Goal: Task Accomplishment & Management: Manage account settings

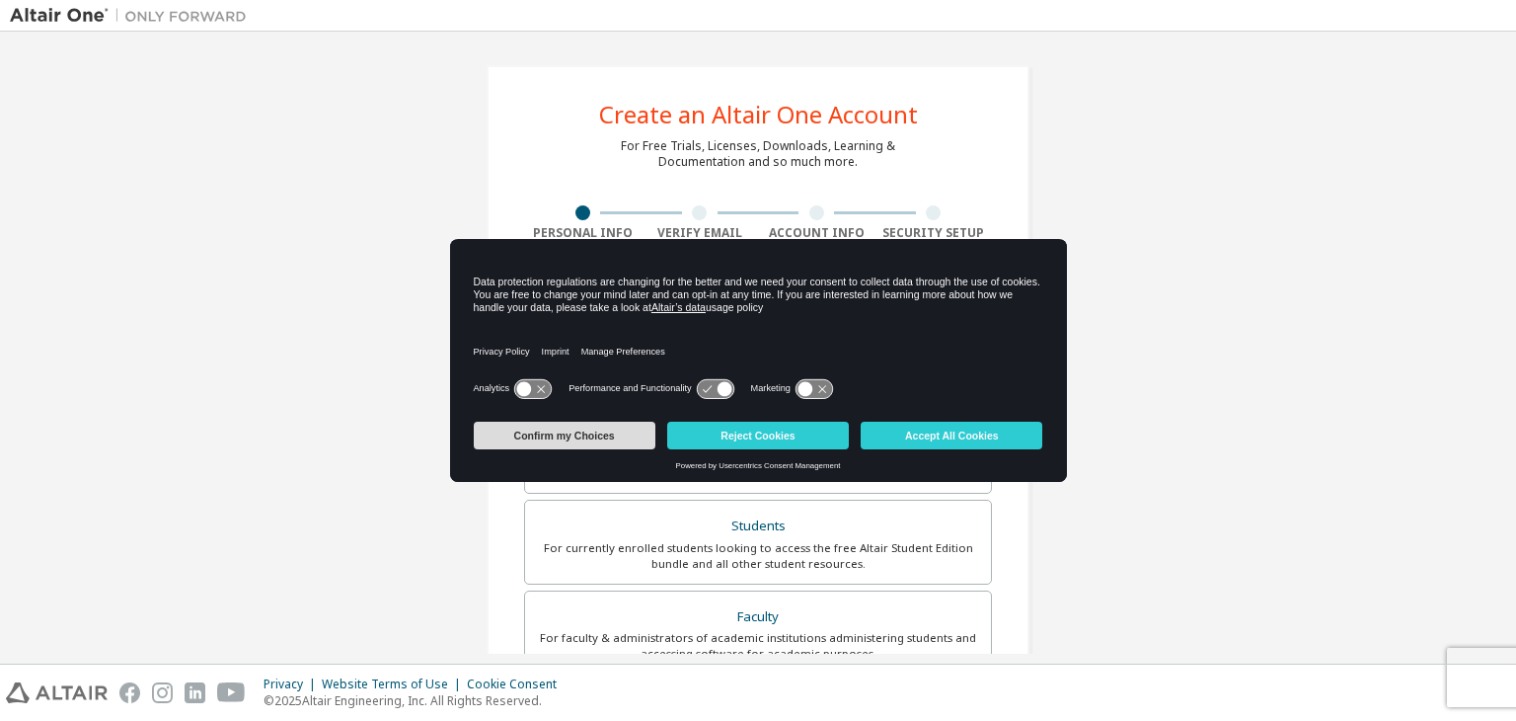
click at [611, 443] on button "Confirm my Choices" at bounding box center [565, 436] width 182 height 28
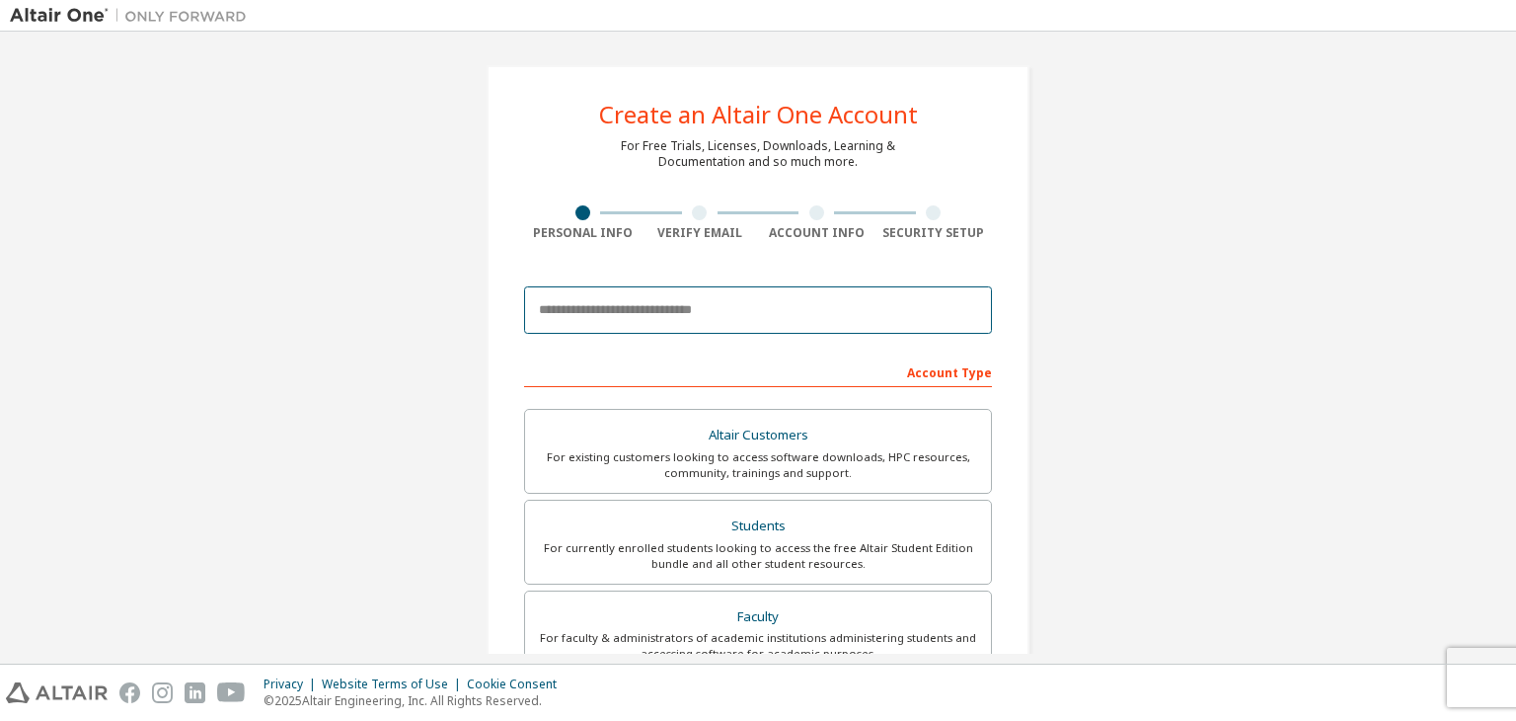
click at [629, 316] on input "email" at bounding box center [758, 309] width 468 height 47
type input "**********"
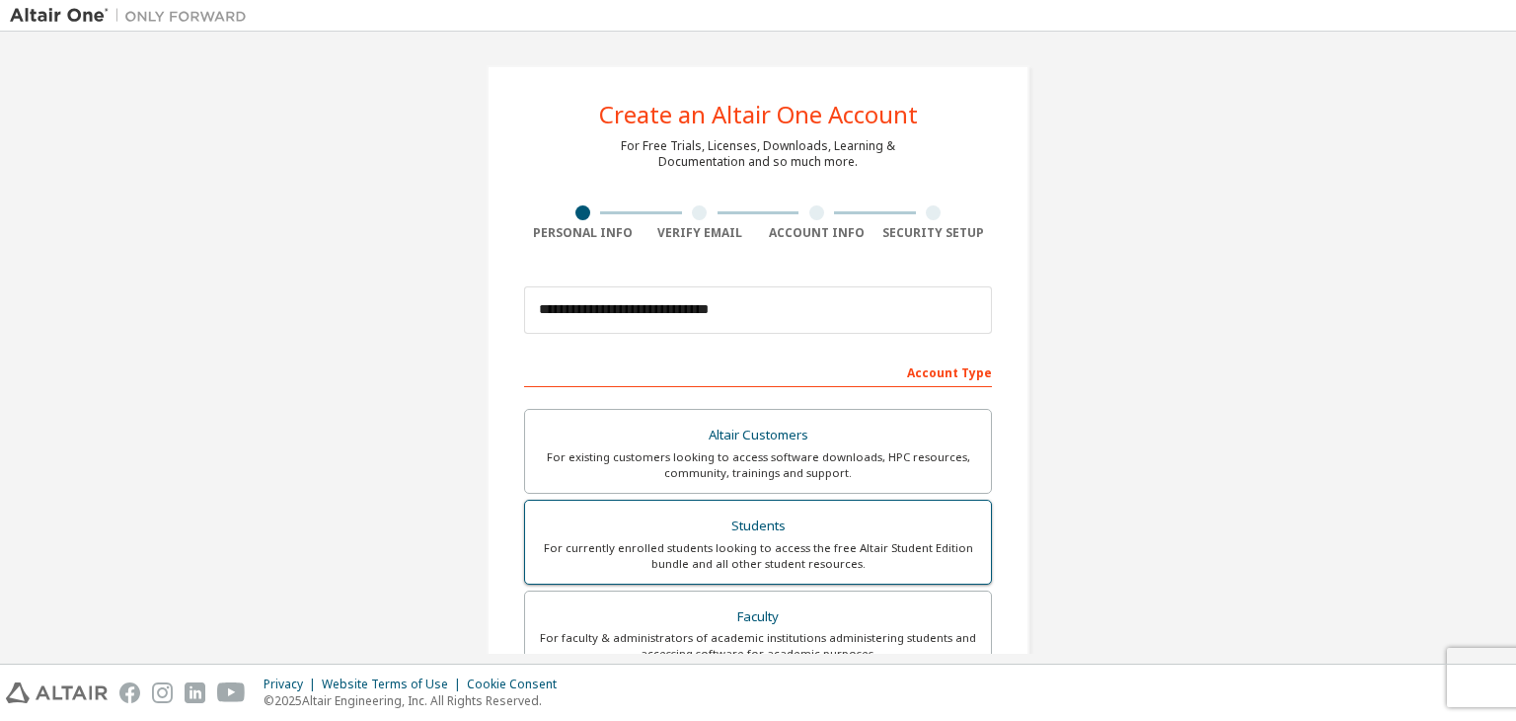
click at [754, 530] on div "Students" at bounding box center [758, 526] width 442 height 28
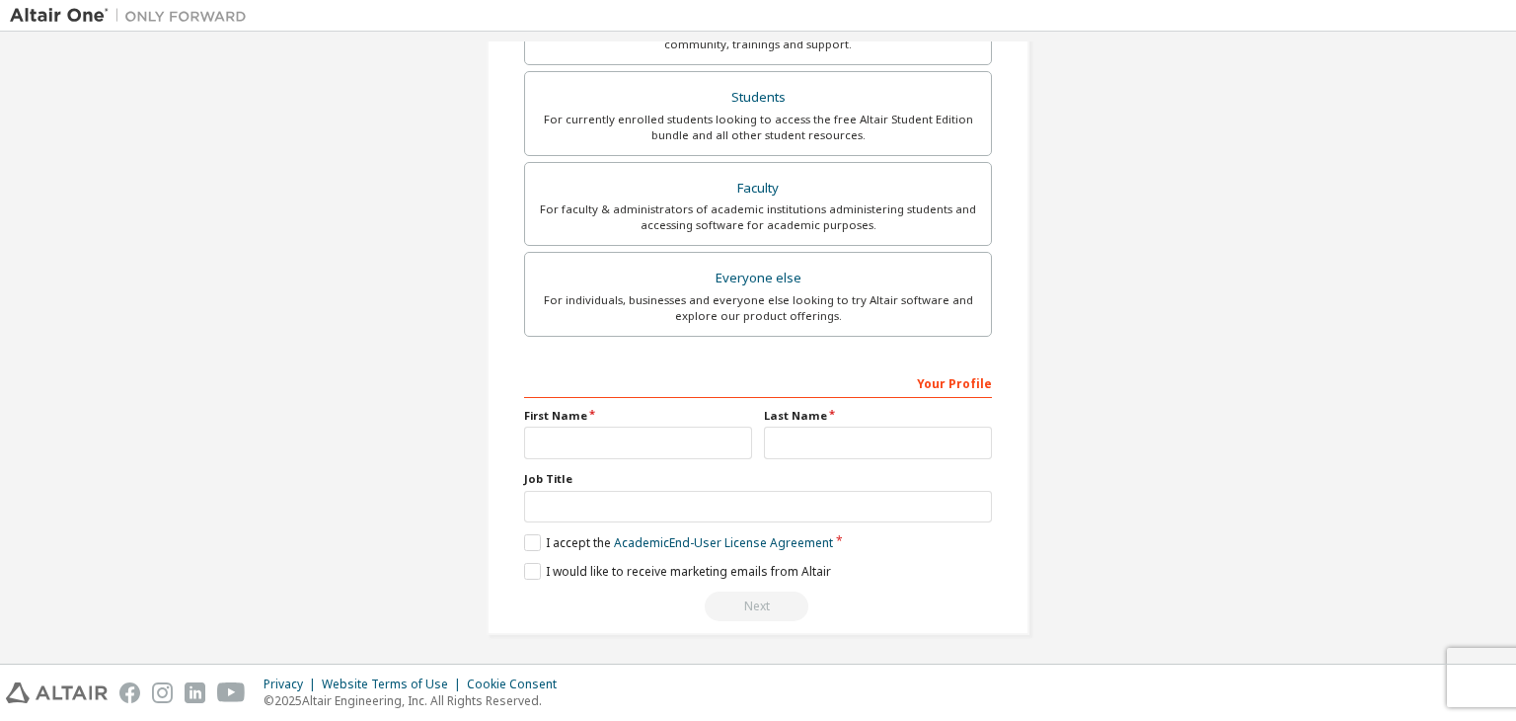
scroll to position [426, 0]
click at [659, 431] on input "text" at bounding box center [638, 444] width 228 height 33
type input "**********"
click at [796, 447] on input "text" at bounding box center [878, 444] width 228 height 33
type input "**********"
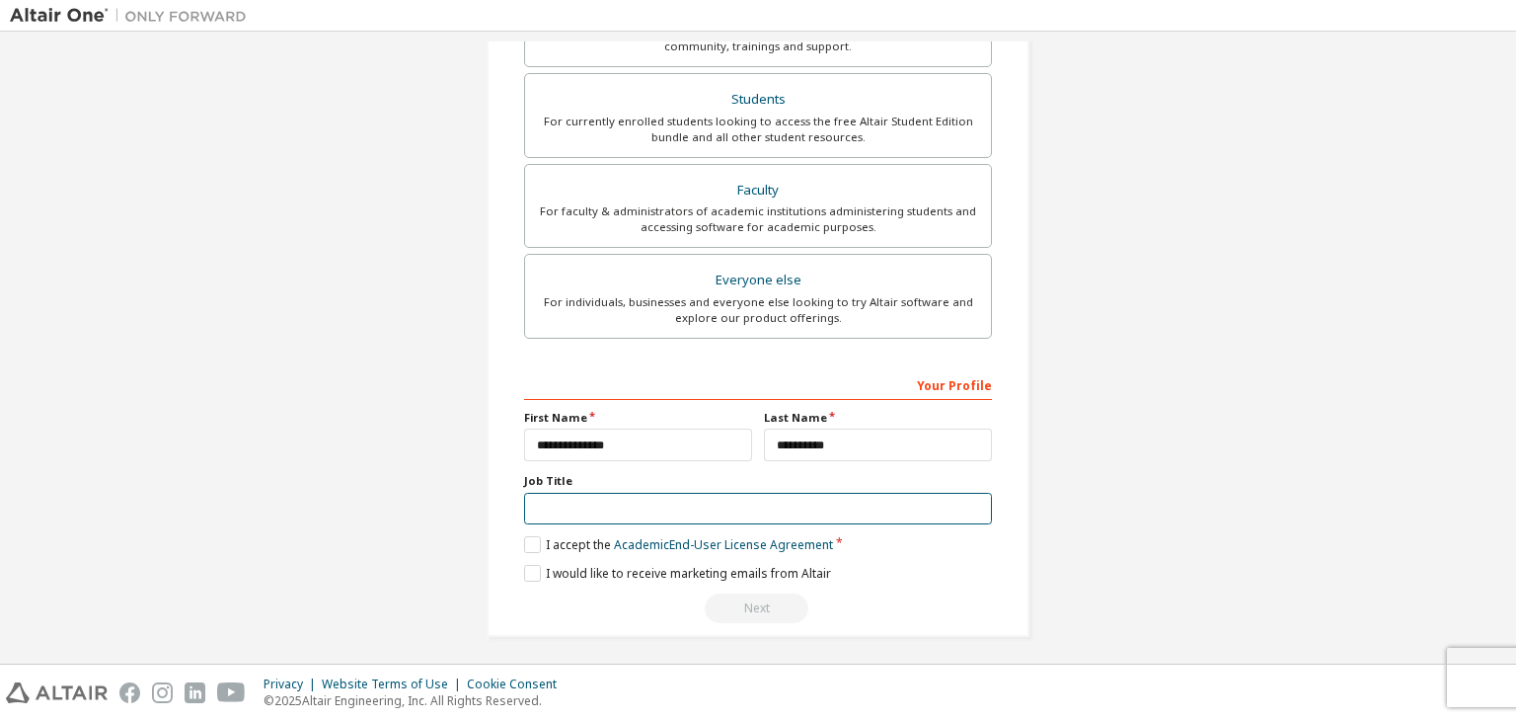
click at [719, 495] on input "text" at bounding box center [758, 509] width 468 height 33
type input "*******"
click at [528, 542] on label "I accept the Academic End-User License Agreement" at bounding box center [678, 544] width 309 height 17
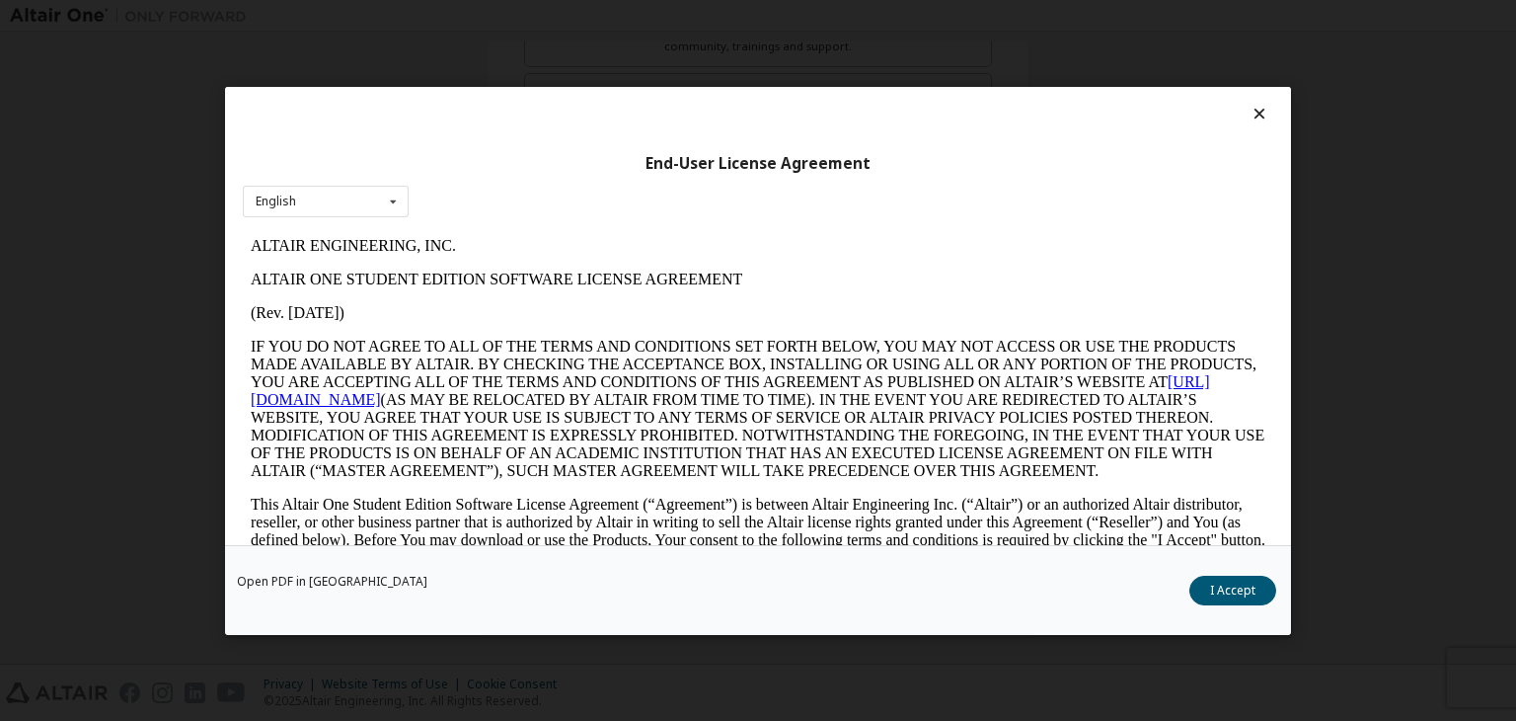
scroll to position [0, 0]
click at [1202, 580] on button "I Accept" at bounding box center [1233, 591] width 87 height 30
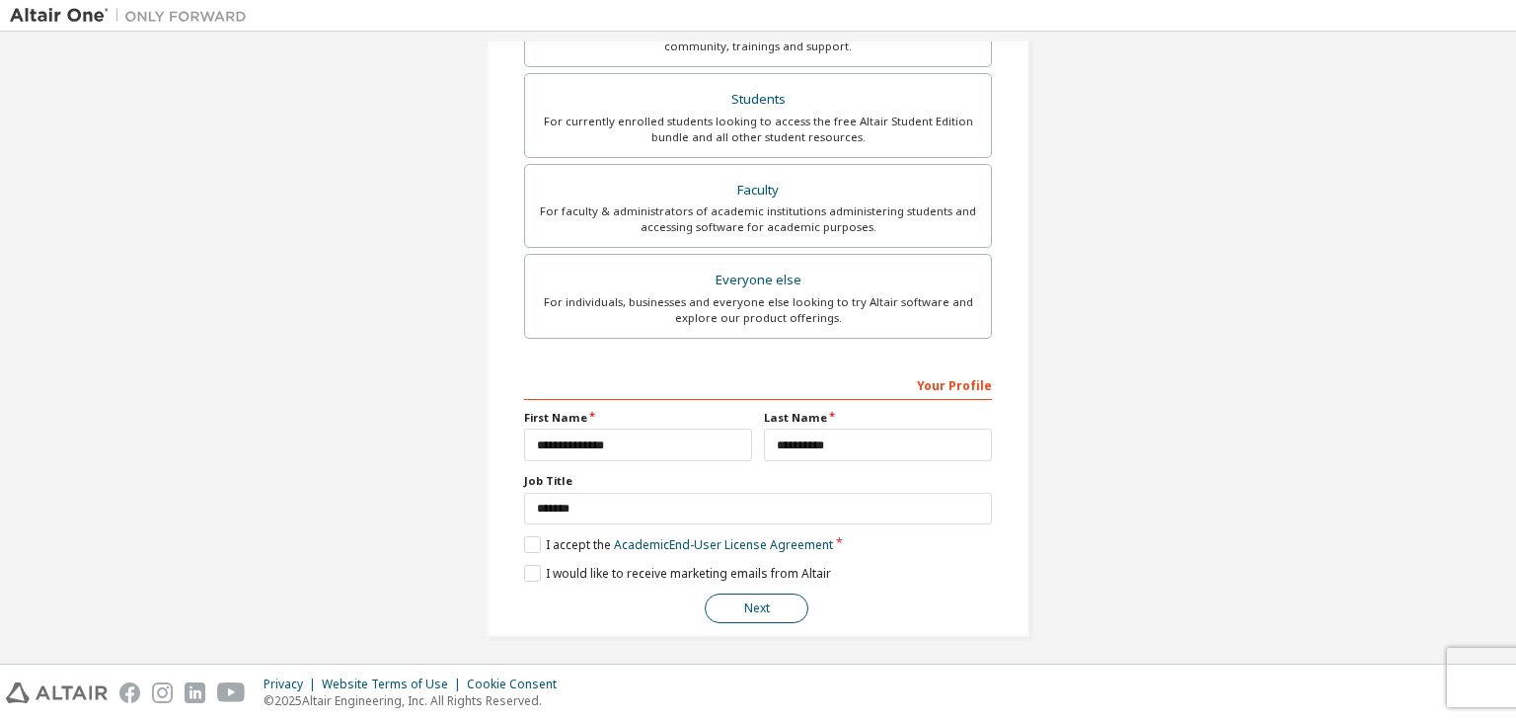
click at [762, 605] on button "Next" at bounding box center [757, 608] width 104 height 30
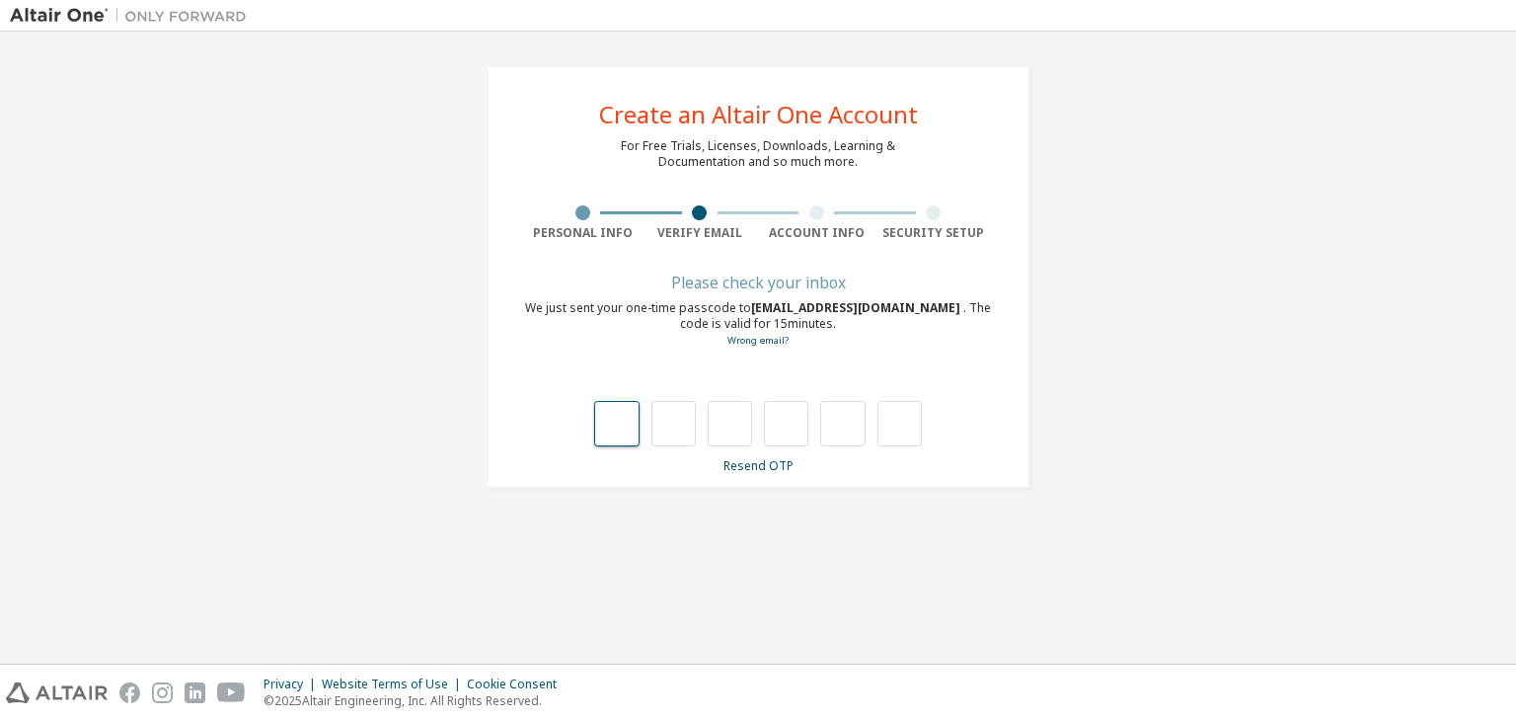
click at [605, 406] on input "text" at bounding box center [616, 423] width 44 height 45
type input "*"
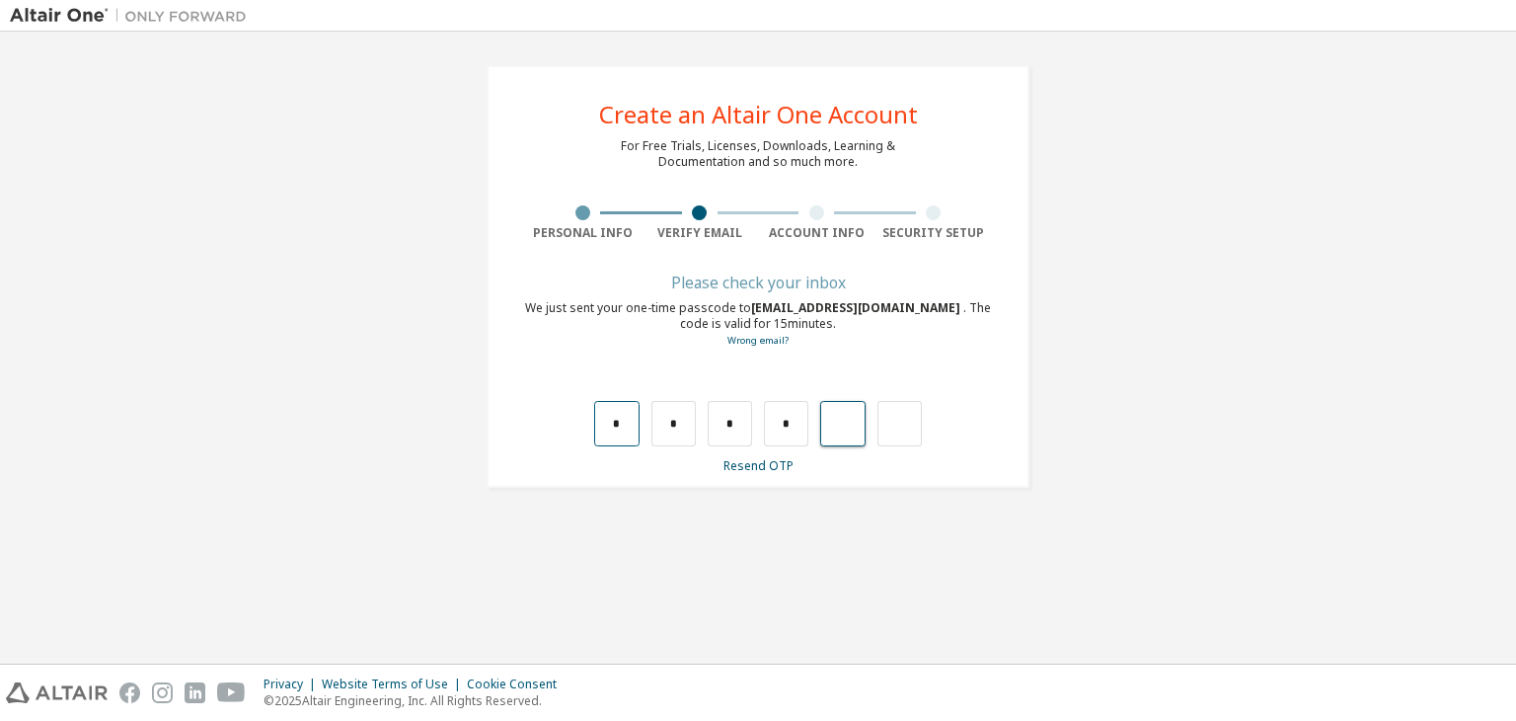
type input "*"
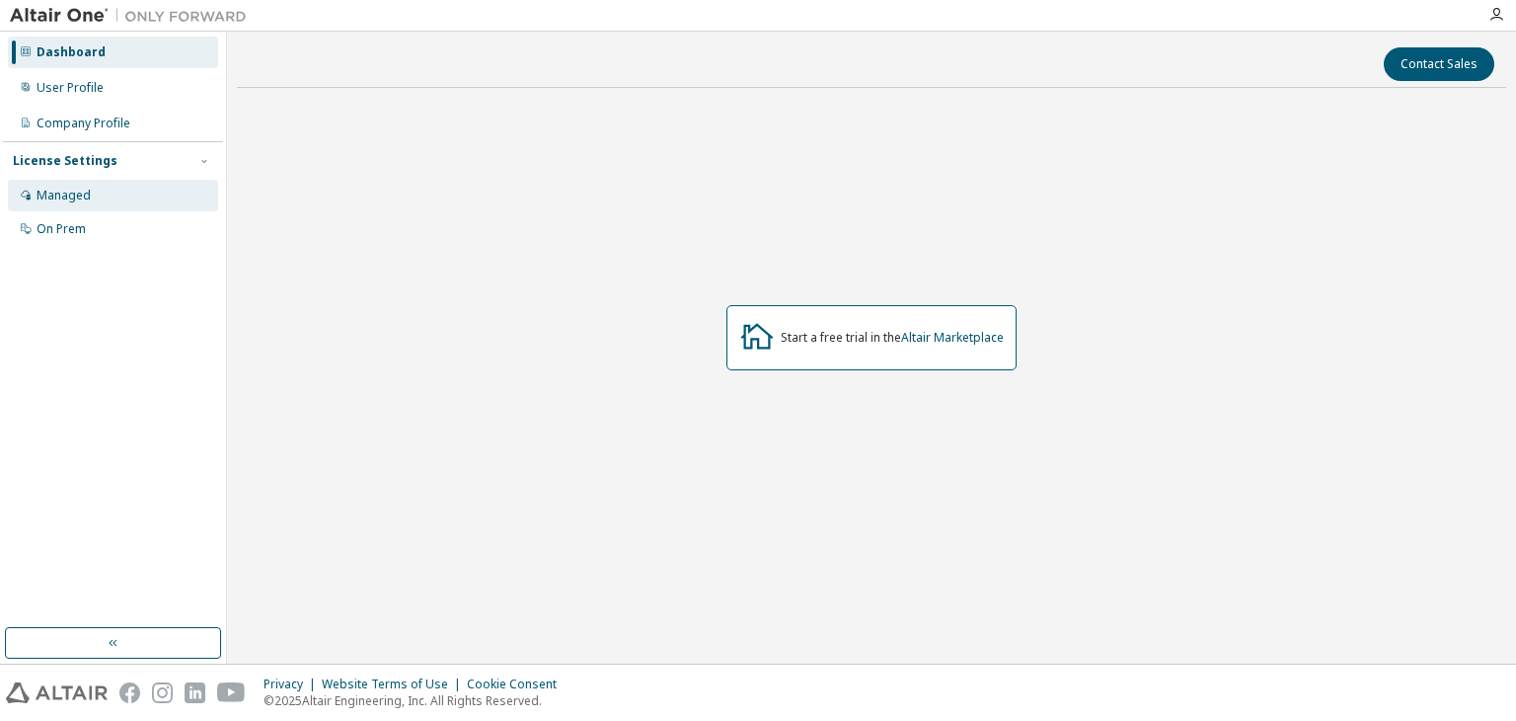
click at [119, 202] on div "Managed" at bounding box center [113, 196] width 210 height 32
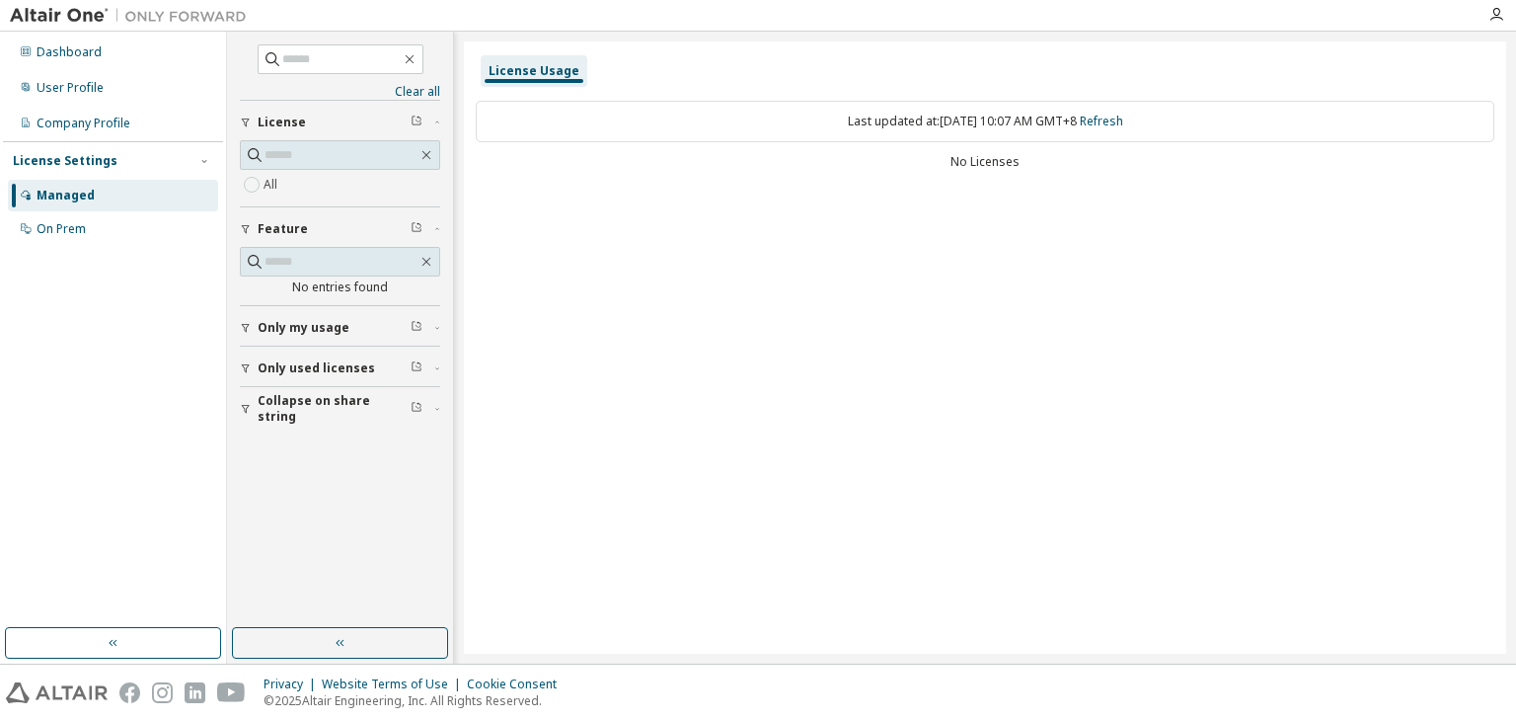
click at [346, 368] on span "Only used licenses" at bounding box center [316, 368] width 117 height 16
click at [85, 234] on div "On Prem" at bounding box center [61, 229] width 49 height 16
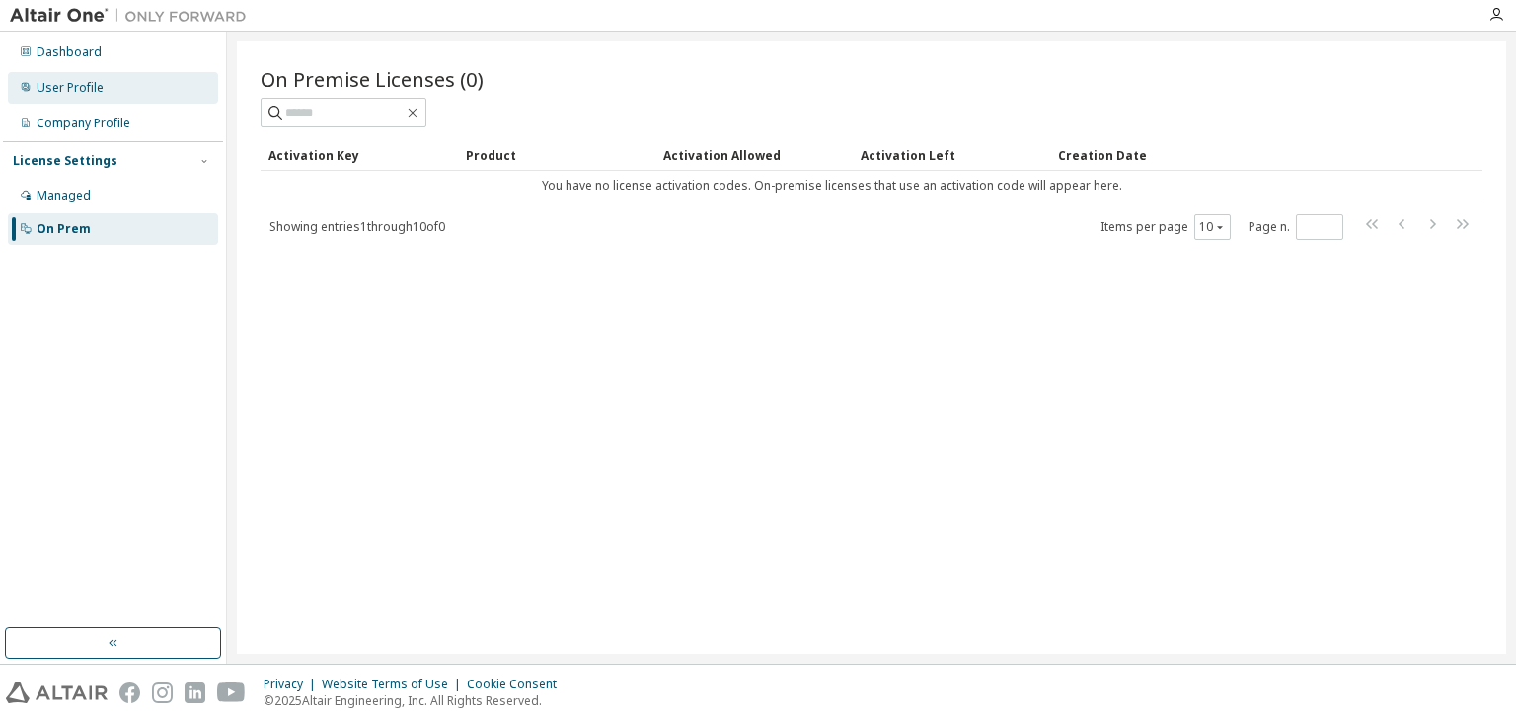
click at [79, 90] on div "User Profile" at bounding box center [70, 88] width 67 height 16
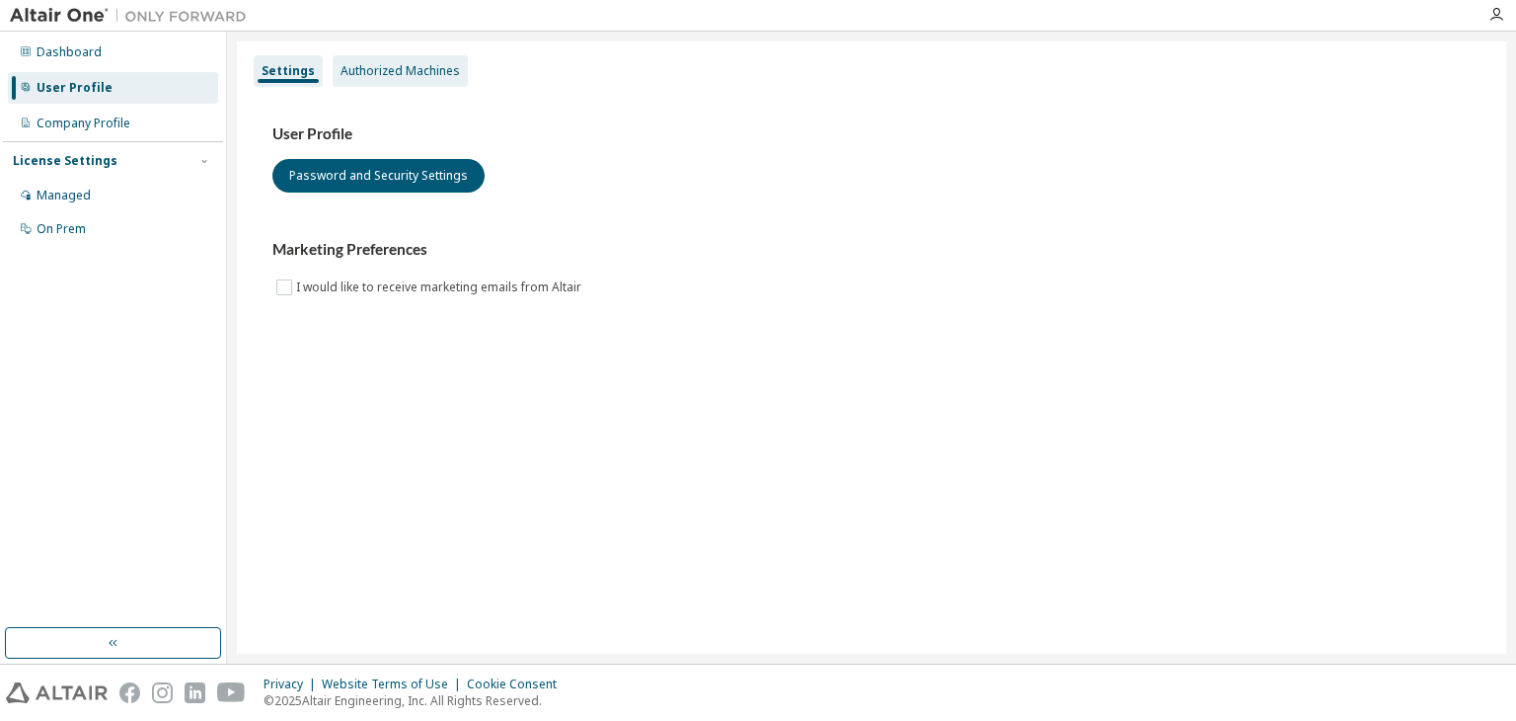
click at [375, 80] on div "Authorized Machines" at bounding box center [400, 71] width 135 height 32
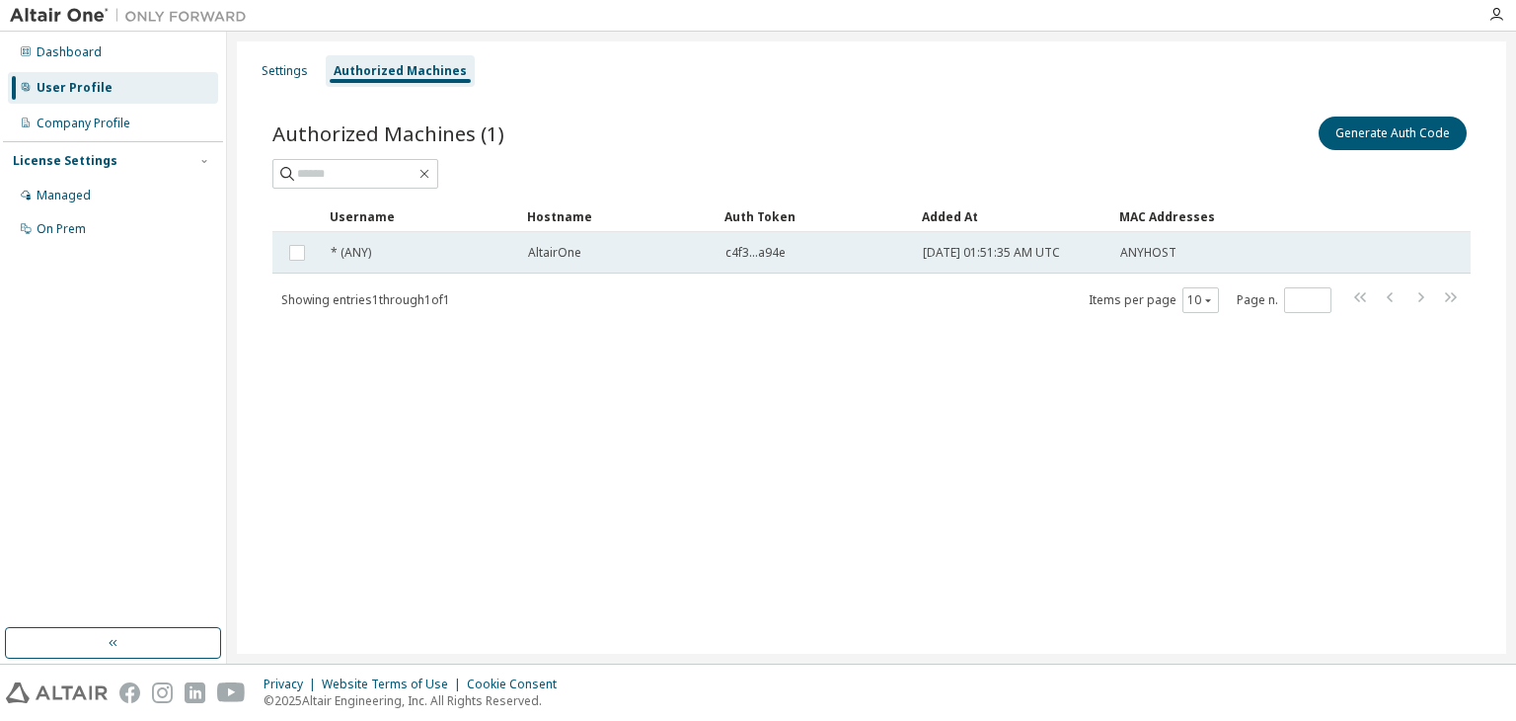
click at [762, 255] on span "c4f3...a94e" at bounding box center [756, 253] width 60 height 16
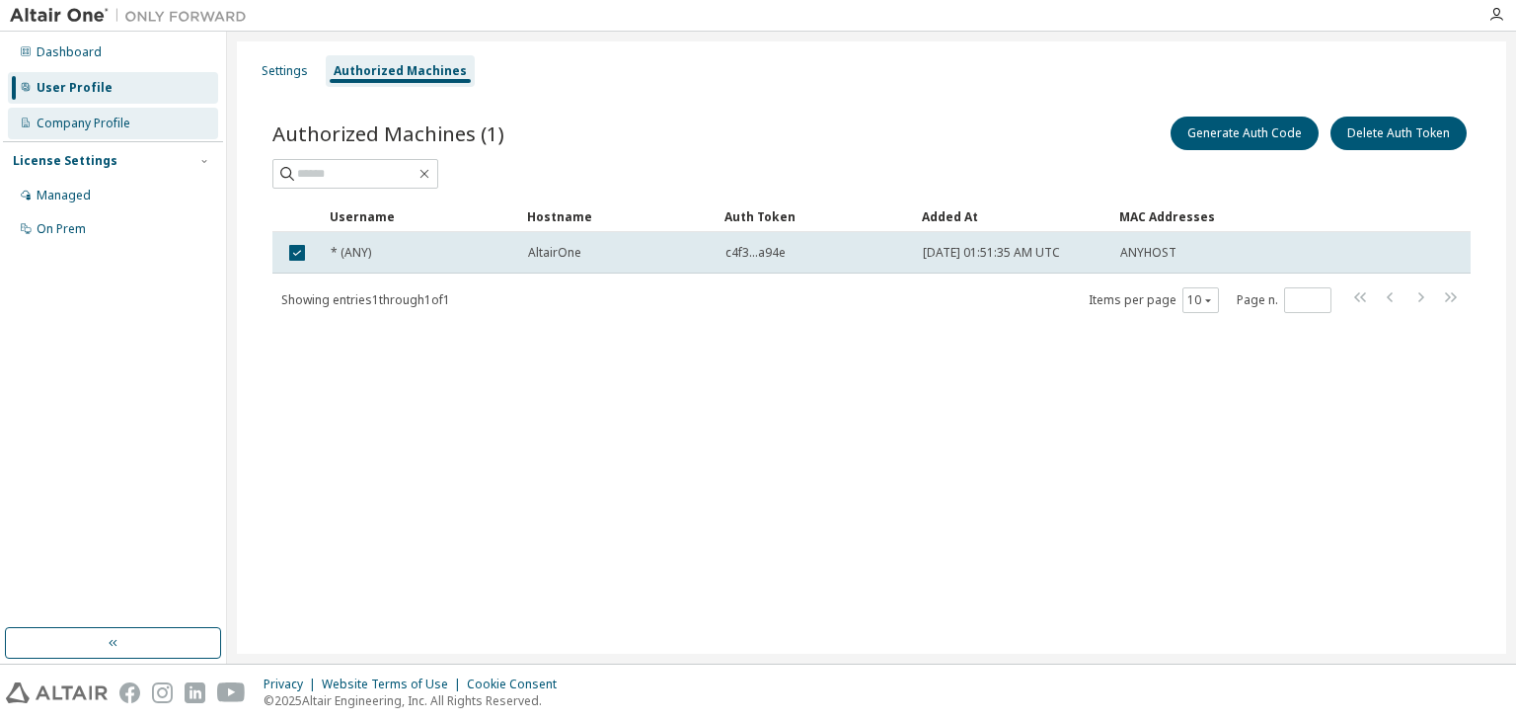
click at [95, 118] on div "Company Profile" at bounding box center [84, 123] width 94 height 16
